Goal: Obtain resource: Obtain resource

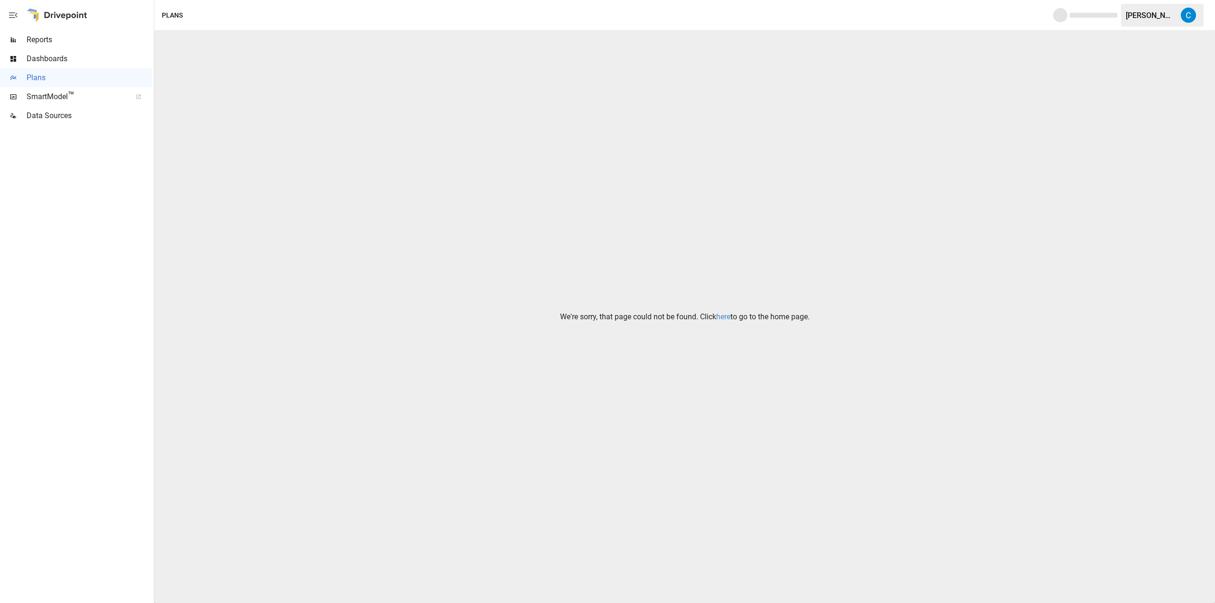
click at [721, 315] on link "here" at bounding box center [723, 316] width 14 height 9
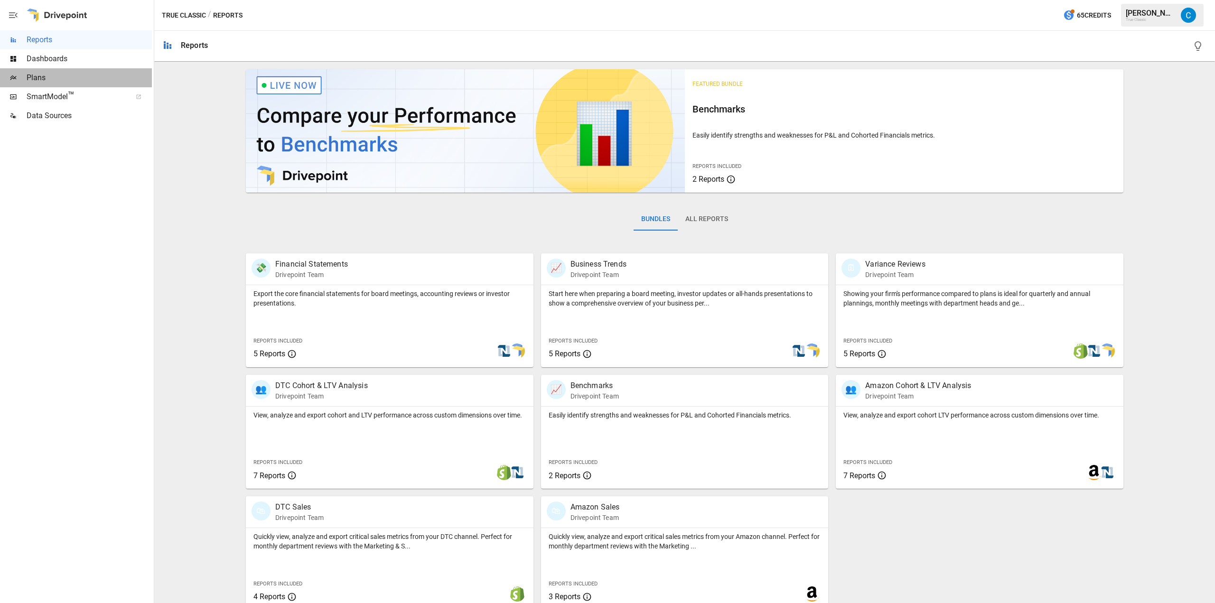
click at [61, 77] on span "Plans" at bounding box center [89, 77] width 125 height 11
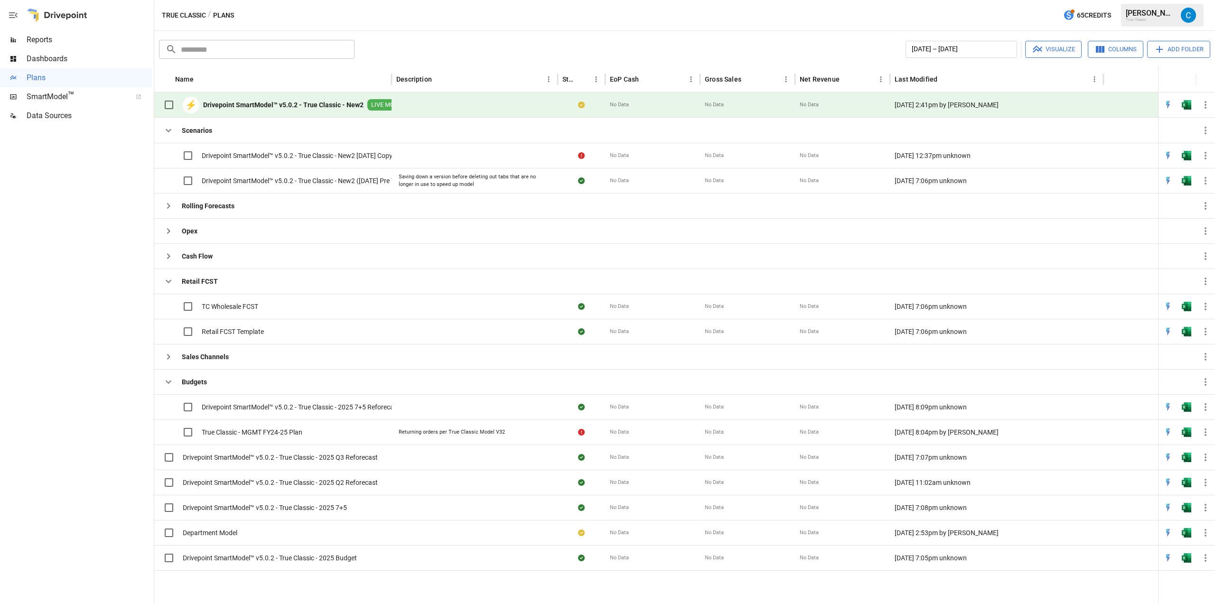
click at [224, 44] on input "text" at bounding box center [268, 49] width 174 height 19
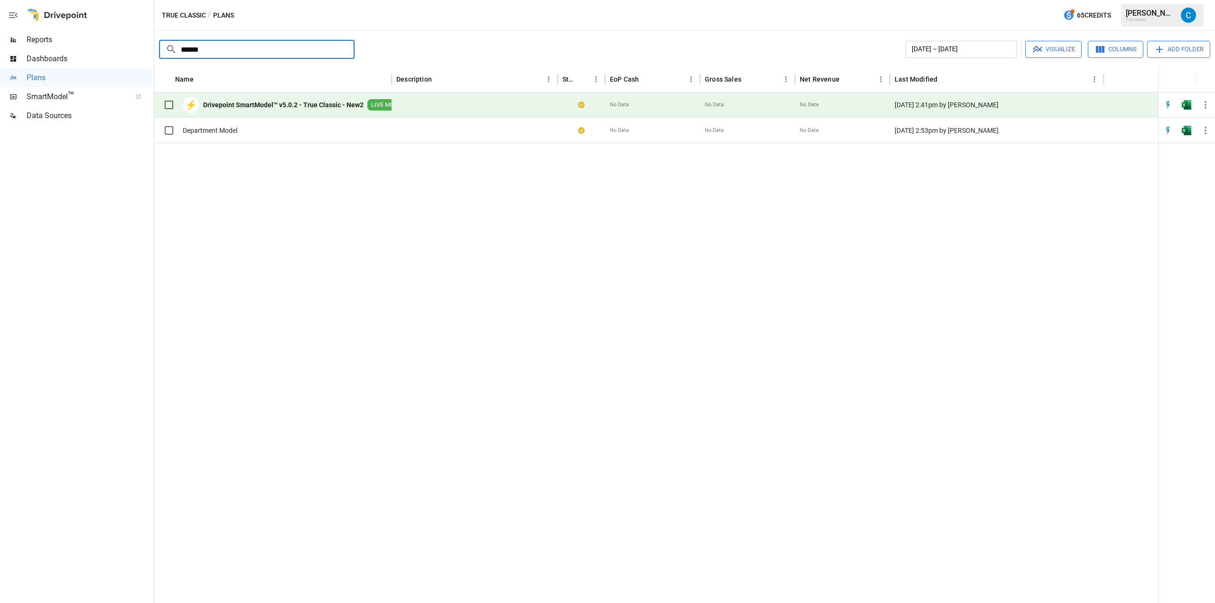
type input "******"
click at [362, 256] on div at bounding box center [656, 373] width 1004 height 460
click at [269, 128] on div "Department Model" at bounding box center [272, 130] width 237 height 25
click at [1187, 128] on img "Open in Excel" at bounding box center [1186, 130] width 9 height 9
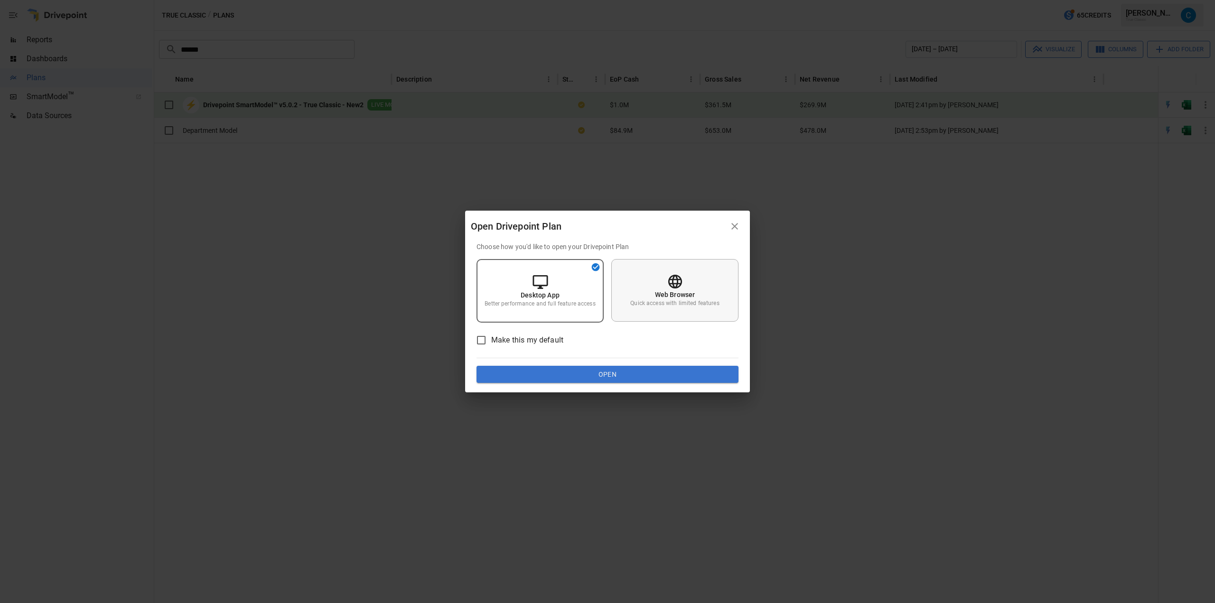
click at [672, 279] on icon at bounding box center [675, 281] width 17 height 17
click at [634, 372] on button "Open" at bounding box center [607, 374] width 262 height 17
